Goal: Task Accomplishment & Management: Manage account settings

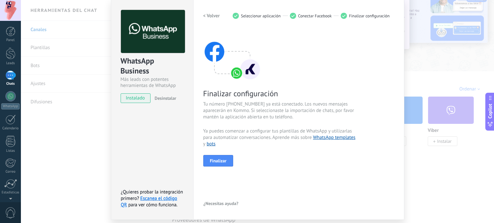
scroll to position [23, 0]
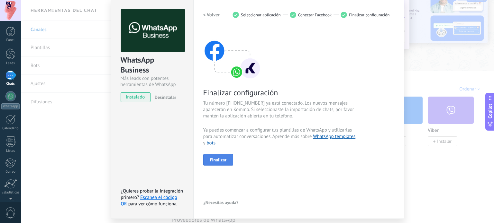
click at [221, 163] on button "Finalizar" at bounding box center [218, 160] width 30 height 12
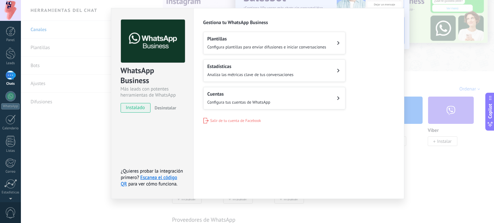
scroll to position [13, 0]
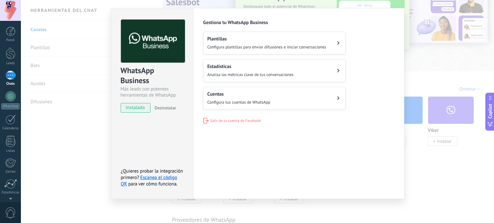
click at [267, 45] on span "Configura plantillas para enviar difusiones e iniciar conversaciones" at bounding box center [266, 46] width 119 height 5
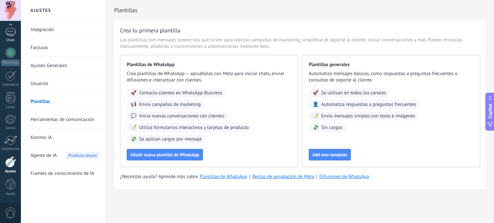
click at [9, 35] on div at bounding box center [10, 31] width 10 height 9
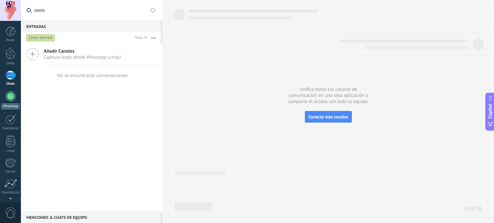
click at [12, 94] on div at bounding box center [10, 96] width 10 height 10
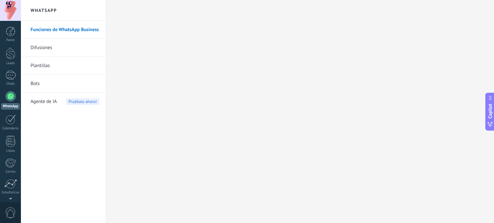
click at [46, 27] on link "Funciones de WhatsApp Business" at bounding box center [65, 30] width 69 height 18
click at [13, 30] on div at bounding box center [11, 32] width 10 height 10
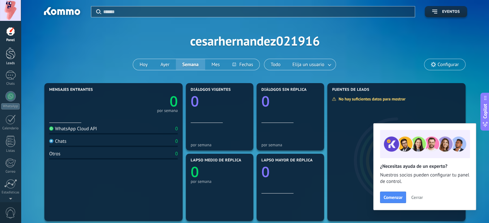
click at [14, 61] on link "Leads" at bounding box center [10, 57] width 21 height 18
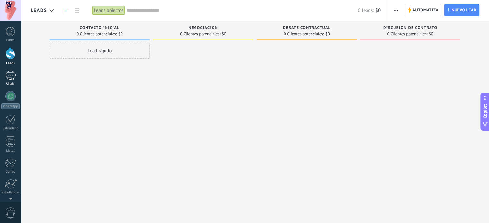
click at [13, 77] on div at bounding box center [10, 75] width 10 height 9
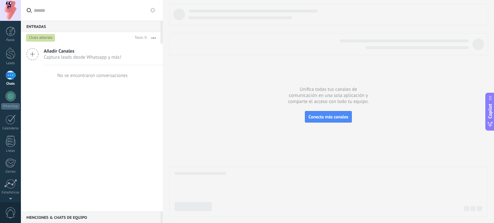
click at [31, 60] on use at bounding box center [33, 55] width 12 height 12
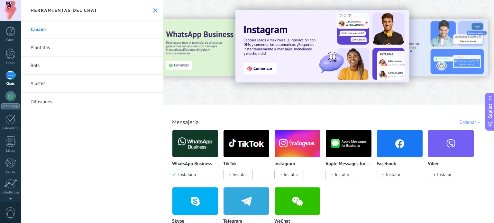
scroll to position [33, 0]
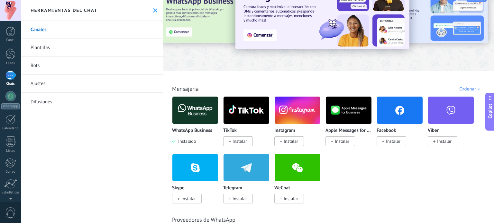
click at [195, 120] on img at bounding box center [195, 110] width 46 height 31
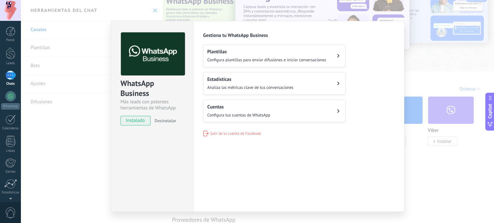
click at [309, 105] on button "Cuentas Configura tus cuentas de WhatsApp" at bounding box center [274, 111] width 142 height 23
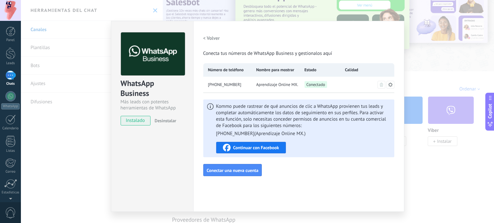
click at [413, 133] on div "WhatsApp Business Más leads con potentes herramientas de WhatsApp instalado Des…" at bounding box center [257, 111] width 473 height 223
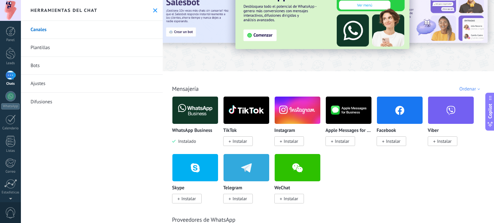
click at [60, 52] on link "Plantillas" at bounding box center [92, 48] width 142 height 18
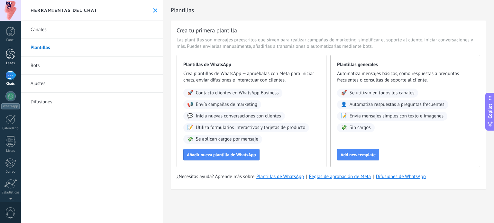
click at [15, 63] on div "Leads" at bounding box center [10, 63] width 19 height 4
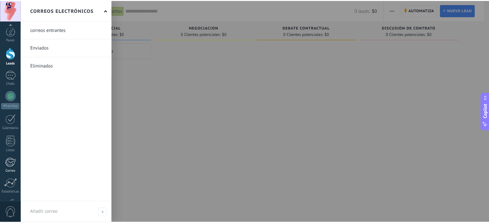
scroll to position [44, 0]
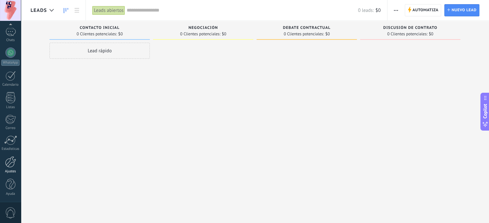
click at [10, 170] on div "Ajustes" at bounding box center [10, 172] width 19 height 4
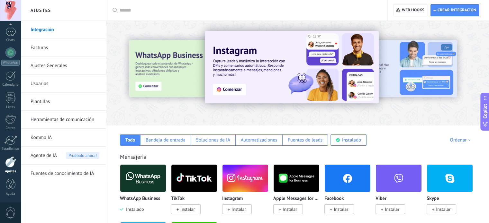
click at [66, 116] on link "Herramientas de comunicación" at bounding box center [65, 120] width 69 height 18
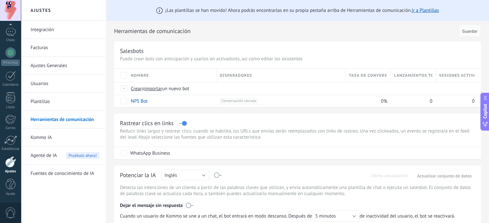
click at [56, 29] on link "Integración" at bounding box center [65, 30] width 69 height 18
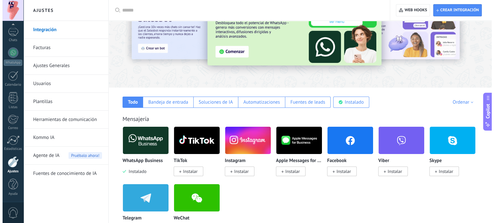
scroll to position [39, 0]
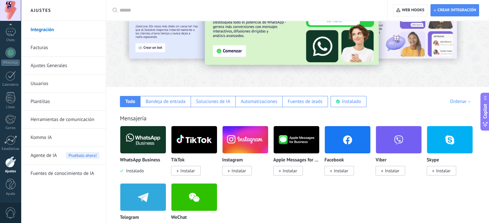
click at [138, 149] on img at bounding box center [143, 139] width 46 height 31
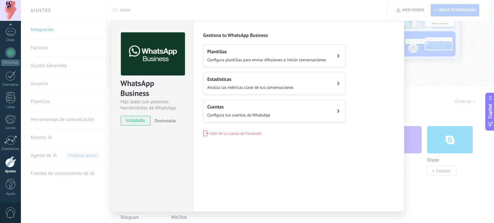
click at [283, 108] on button "Cuentas Configura tus cuentas de WhatsApp" at bounding box center [274, 111] width 142 height 23
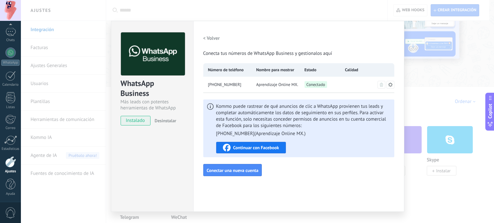
click at [212, 37] on h2 "< Volver" at bounding box center [211, 38] width 17 height 6
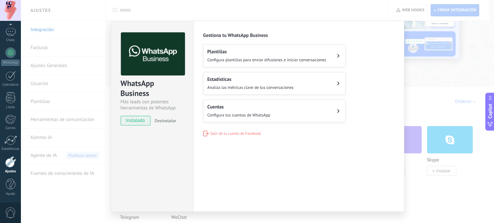
click at [291, 58] on span "Configura plantillas para enviar difusiones e iniciar conversaciones" at bounding box center [266, 59] width 119 height 5
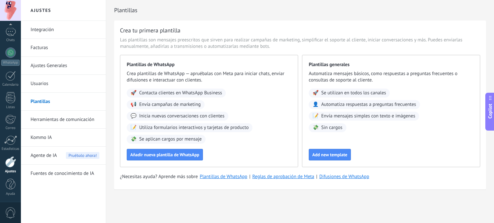
click at [56, 30] on link "Integración" at bounding box center [65, 30] width 69 height 18
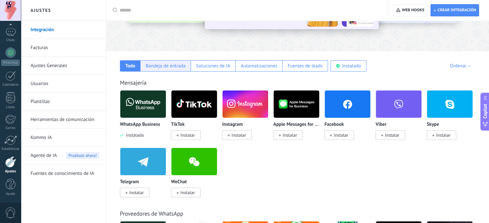
scroll to position [75, 0]
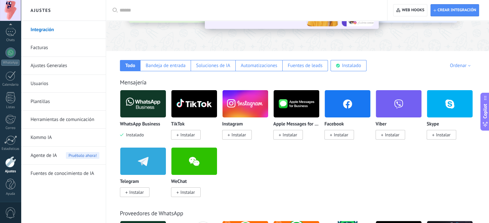
click at [141, 113] on img at bounding box center [143, 103] width 46 height 31
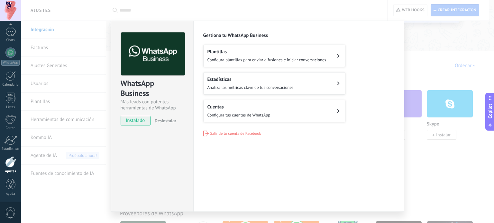
click at [282, 111] on button "Cuentas Configura tus cuentas de WhatsApp" at bounding box center [274, 111] width 142 height 23
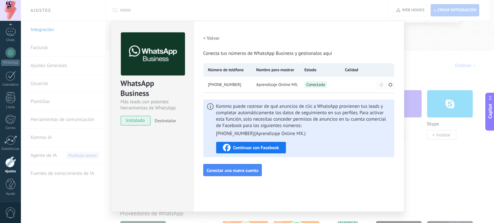
click at [215, 40] on h2 "< Volver" at bounding box center [211, 38] width 17 height 6
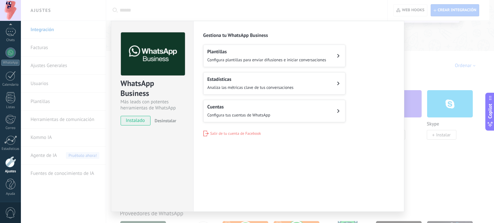
click at [437, 67] on div "WhatsApp Business Más leads con potentes herramientas de WhatsApp instalado Des…" at bounding box center [257, 111] width 473 height 223
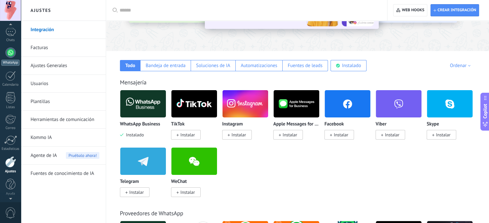
scroll to position [0, 0]
click at [12, 57] on div at bounding box center [11, 54] width 10 height 12
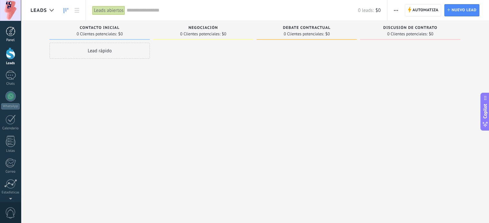
click at [9, 35] on div at bounding box center [11, 32] width 10 height 10
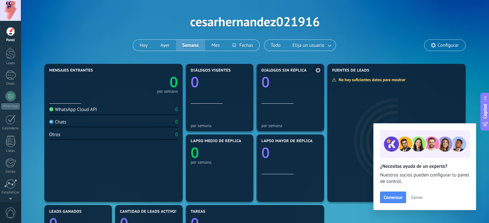
scroll to position [19, 0]
click at [327, 42] on link at bounding box center [330, 45] width 12 height 11
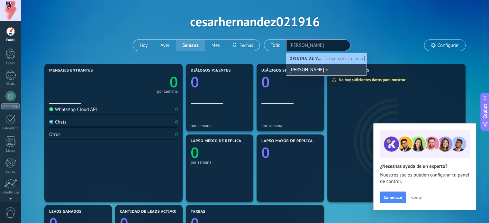
click at [320, 70] on div "[PERSON_NAME]" at bounding box center [326, 69] width 80 height 11
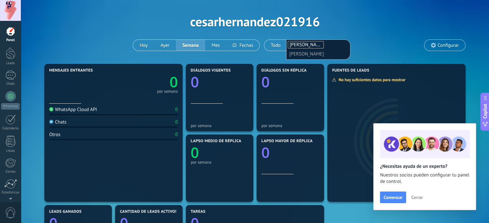
click at [274, 56] on div "Aplicar Eventos cesarhernandez021916 [DATE] [DATE] Semana Mes Todo Elija un usu…" at bounding box center [255, 22] width 449 height 82
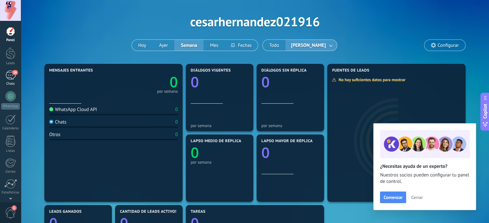
click at [11, 79] on div "26" at bounding box center [10, 75] width 10 height 9
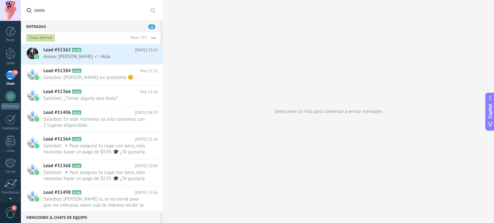
click at [42, 36] on div "Chats abiertos" at bounding box center [40, 38] width 29 height 8
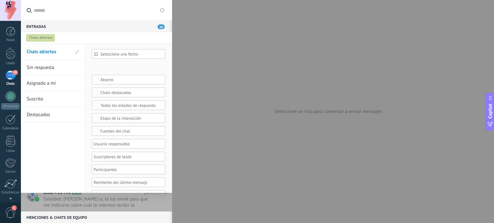
click at [52, 67] on span "Sin respuesta" at bounding box center [41, 68] width 28 height 6
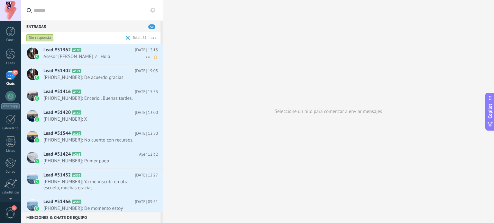
click at [74, 51] on span "A100" at bounding box center [76, 50] width 9 height 4
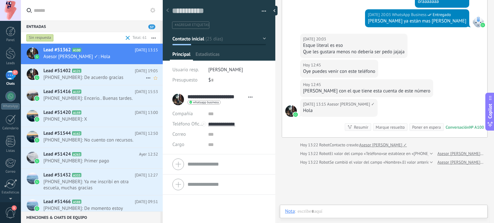
scroll to position [9, 0]
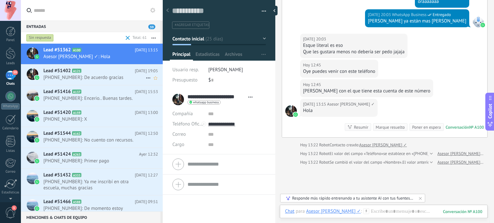
click at [101, 74] on div "Lead #51402 A121 [DATE] 19:05 [PHONE_NUMBER]: De acuerdo gracias" at bounding box center [102, 75] width 119 height 20
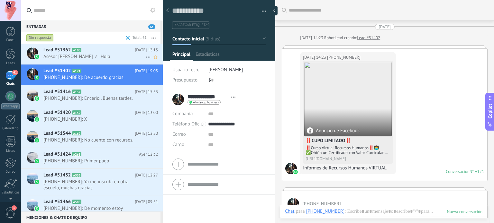
scroll to position [1459, 0]
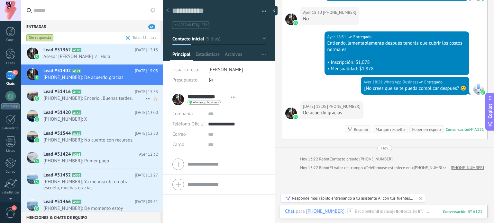
click at [91, 96] on span "[PHONE_NUMBER]: Encerio.. Buenas tardes." at bounding box center [94, 98] width 102 height 6
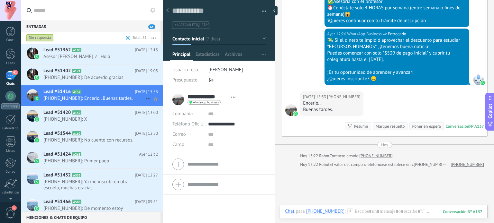
scroll to position [9, 0]
click at [126, 37] on span at bounding box center [128, 38] width 4 height 4
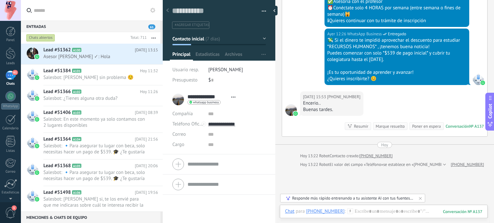
click at [44, 38] on div "Chats abiertos" at bounding box center [40, 38] width 29 height 8
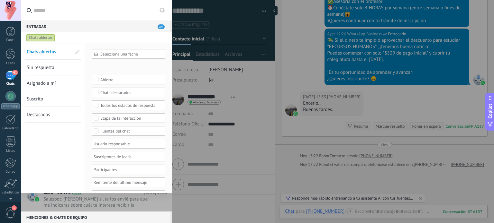
click at [0, 0] on div "Incoming leads Contacto inicial Negociación Debate contractual Discusión de con…" at bounding box center [0, 0] width 0 height 0
click at [96, 27] on div at bounding box center [257, 111] width 473 height 223
click at [0, 0] on div "Incoming leads Contacto inicial Negociación Debate contractual Discusión de con…" at bounding box center [0, 0] width 0 height 0
click at [0, 0] on div "Contacto inicial" at bounding box center [0, 0] width 0 height 0
click at [195, 47] on div at bounding box center [257, 111] width 473 height 223
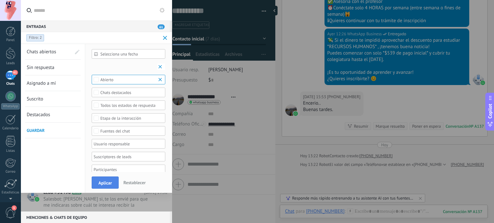
click at [105, 185] on span "Aplicar" at bounding box center [105, 183] width 14 height 5
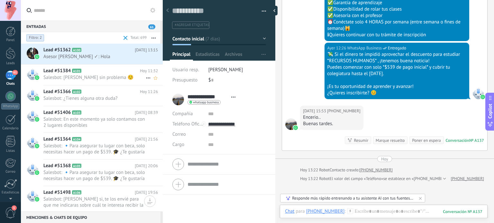
click at [95, 80] on span "Salesbot: [PERSON_NAME] sin problema ☺️" at bounding box center [94, 78] width 102 height 6
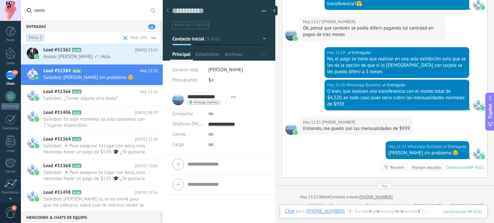
scroll to position [408, 0]
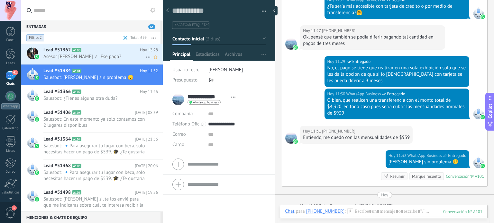
click at [78, 56] on span "Asesor [PERSON_NAME] ✓: Ese pago?" at bounding box center [94, 57] width 102 height 6
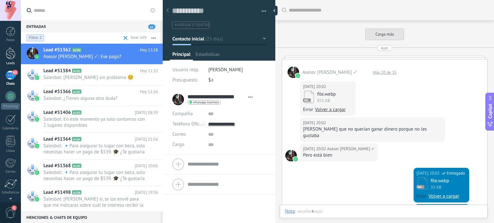
scroll to position [302, 0]
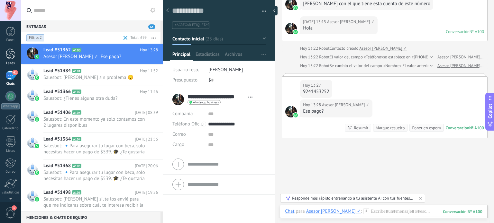
click at [7, 58] on div at bounding box center [11, 54] width 10 height 12
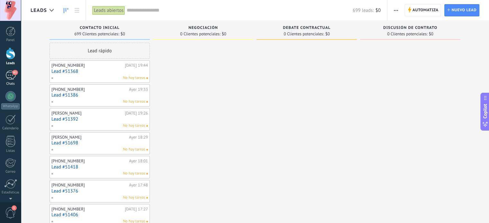
click at [10, 79] on div "61" at bounding box center [10, 75] width 10 height 9
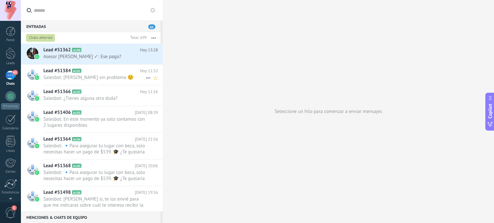
click at [91, 79] on span "Salesbot: [PERSON_NAME] sin problema ☺️" at bounding box center [94, 78] width 102 height 6
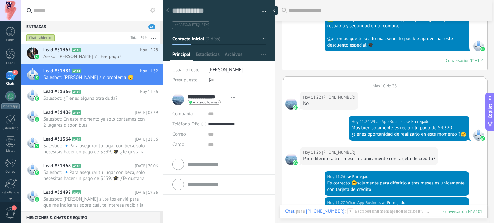
scroll to position [198, 0]
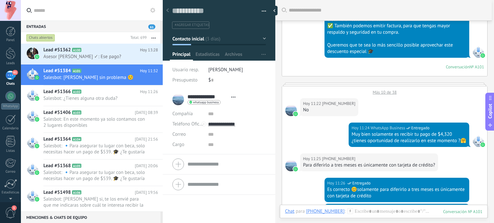
click at [385, 85] on div at bounding box center [385, 84] width 206 height 3
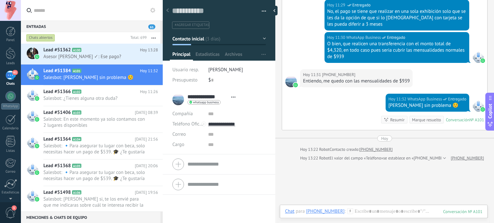
scroll to position [513, 0]
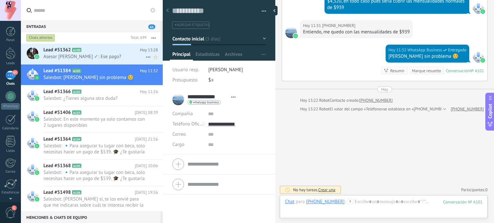
click at [99, 60] on div "Lead #51362 A100 [DATE] 13:28 Asesor [PERSON_NAME] ✓: Ese pago?" at bounding box center [102, 54] width 119 height 20
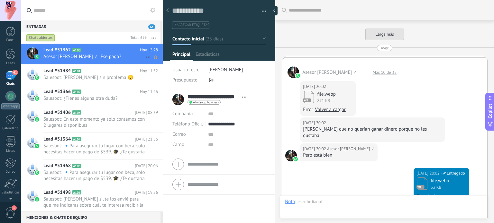
type textarea "**********"
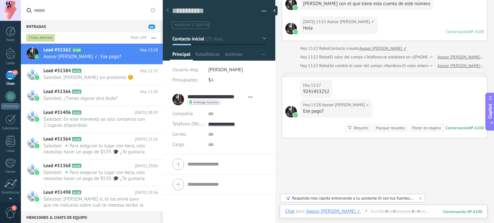
click at [394, 125] on div "Marque resuelto" at bounding box center [389, 128] width 29 height 6
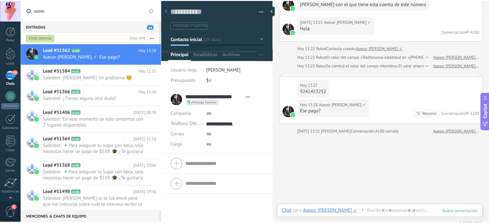
scroll to position [313, 0]
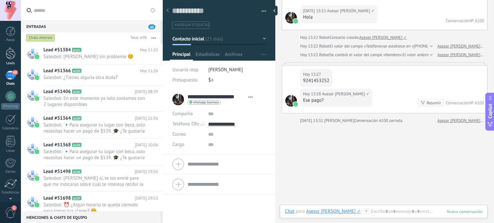
click at [11, 56] on div at bounding box center [11, 54] width 10 height 12
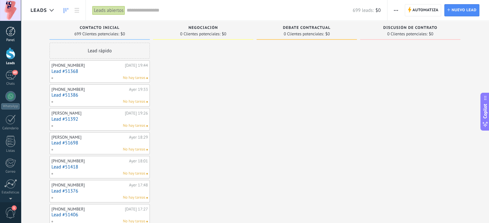
click at [8, 33] on div at bounding box center [11, 32] width 10 height 10
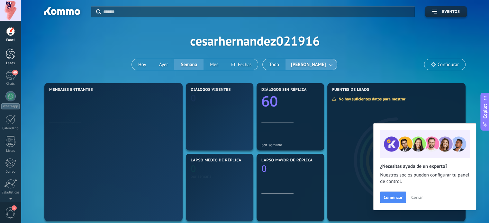
click at [11, 59] on div at bounding box center [11, 54] width 10 height 12
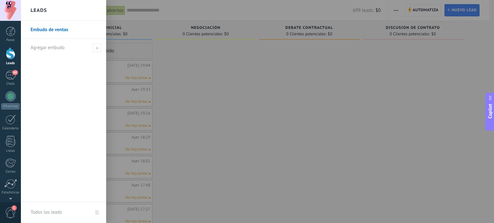
click at [9, 53] on div at bounding box center [11, 54] width 10 height 12
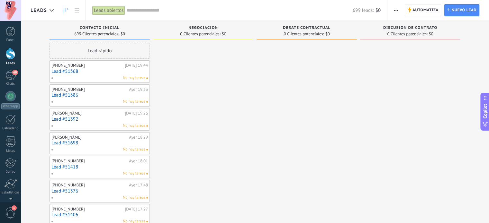
click at [68, 11] on icon at bounding box center [66, 10] width 5 height 5
click at [78, 10] on use at bounding box center [77, 10] width 5 height 5
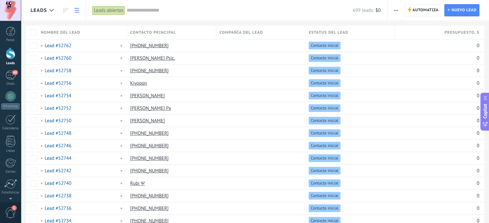
click at [80, 13] on link at bounding box center [76, 10] width 11 height 13
click at [14, 33] on div at bounding box center [11, 32] width 10 height 10
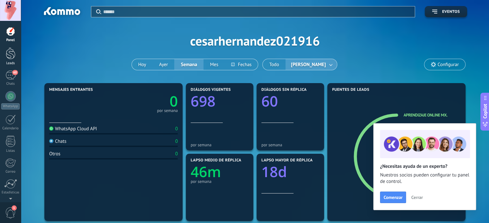
click at [10, 55] on div at bounding box center [11, 54] width 10 height 12
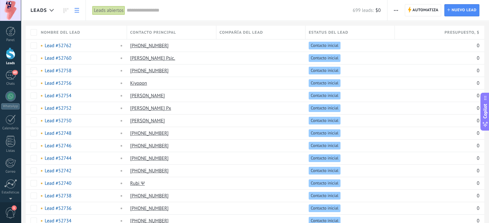
click at [73, 10] on link at bounding box center [76, 10] width 11 height 13
click at [67, 10] on icon at bounding box center [66, 10] width 5 height 5
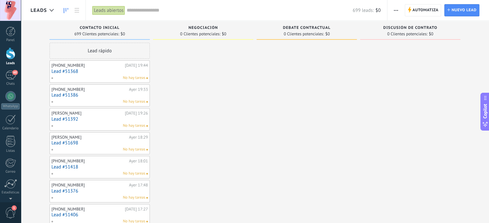
click at [117, 10] on div "Leads abiertos" at bounding box center [108, 10] width 33 height 9
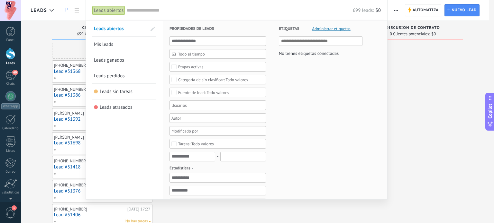
click at [328, 27] on span "Administrar etiquetas" at bounding box center [331, 29] width 38 height 4
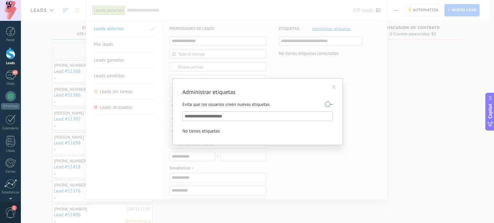
click at [365, 68] on div "Administrar etiquetas Evita que los usuarios creen nuevas etiquetas No tienes e…" at bounding box center [257, 111] width 473 height 223
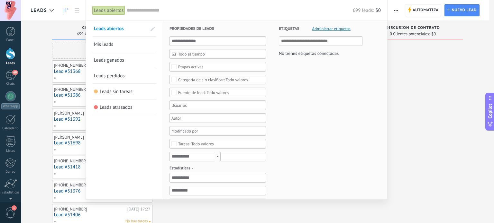
click at [333, 29] on span "Administrar etiquetas" at bounding box center [331, 29] width 38 height 4
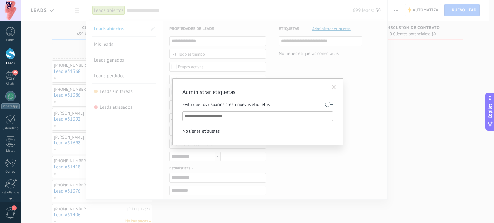
click at [331, 89] on span at bounding box center [334, 87] width 11 height 11
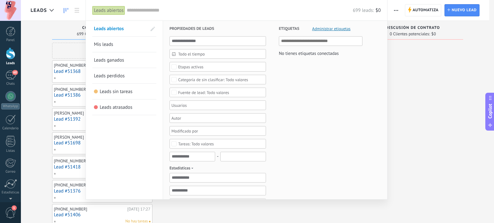
click at [39, 51] on div at bounding box center [247, 111] width 494 height 223
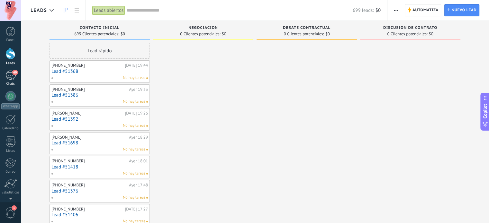
click at [6, 77] on div "60" at bounding box center [10, 75] width 10 height 9
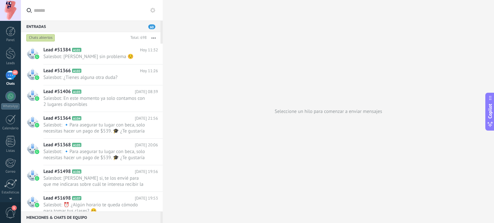
click at [153, 13] on icon at bounding box center [152, 10] width 5 height 5
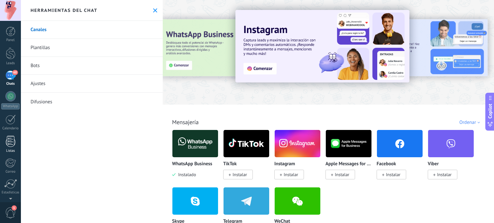
click at [11, 149] on link "Listas" at bounding box center [10, 144] width 21 height 17
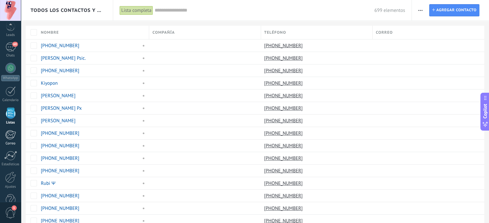
scroll to position [44, 0]
click at [11, 157] on div at bounding box center [10, 162] width 11 height 11
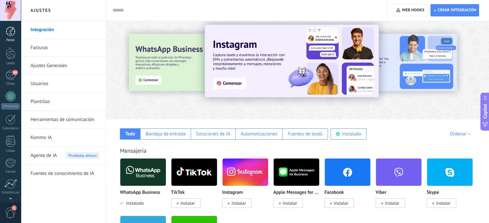
click at [10, 34] on div at bounding box center [11, 32] width 10 height 10
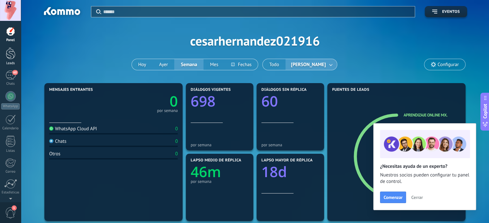
drag, startPoint x: 10, startPoint y: 45, endPoint x: 9, endPoint y: 48, distance: 3.5
click at [9, 48] on div "Panel Leads 60 Chats WhatsApp Clientes" at bounding box center [10, 137] width 21 height 220
click at [9, 48] on div at bounding box center [11, 54] width 10 height 12
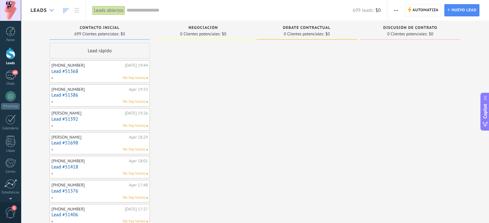
click at [50, 10] on icon at bounding box center [52, 10] width 4 height 3
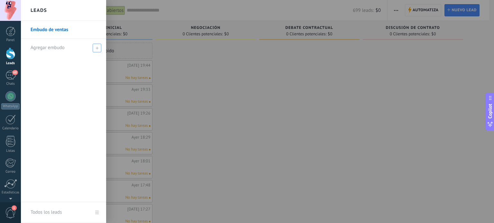
click at [98, 48] on span at bounding box center [97, 48] width 9 height 9
type input "**********"
